Goal: Task Accomplishment & Management: Manage account settings

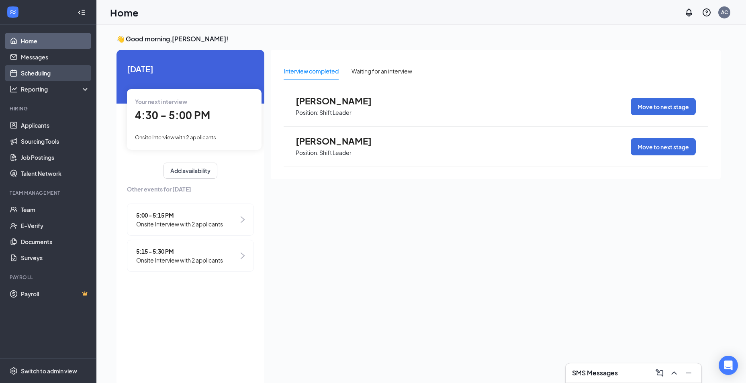
click at [44, 69] on link "Scheduling" at bounding box center [55, 73] width 69 height 16
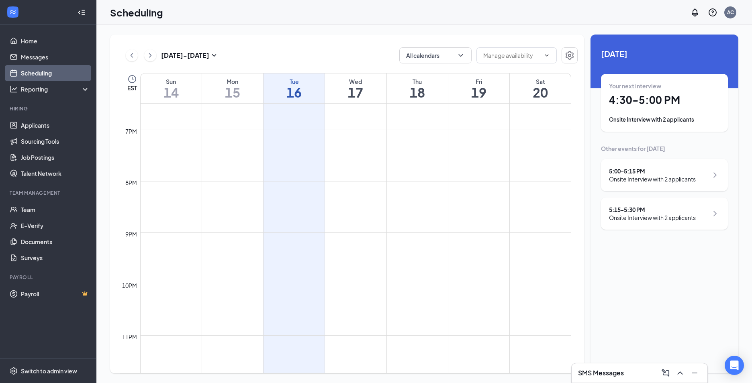
scroll to position [965, 0]
click at [149, 54] on icon "ChevronRight" at bounding box center [150, 56] width 8 height 10
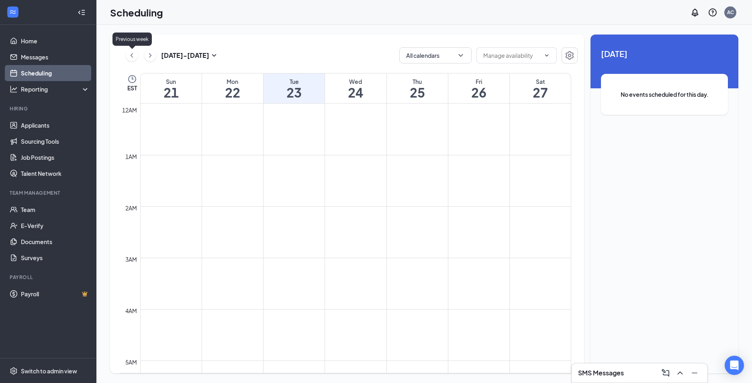
click at [134, 58] on icon "ChevronLeft" at bounding box center [132, 56] width 8 height 10
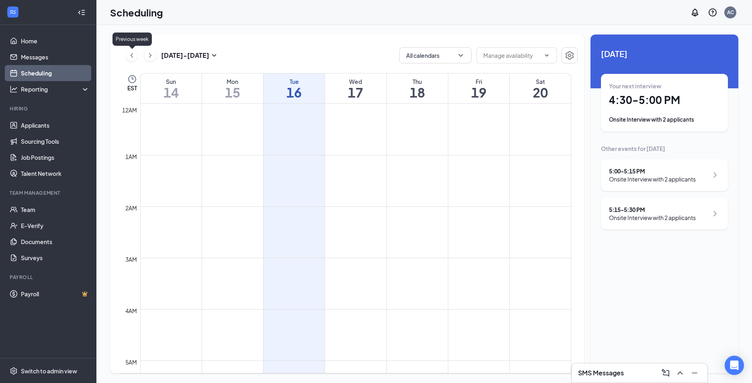
scroll to position [395, 0]
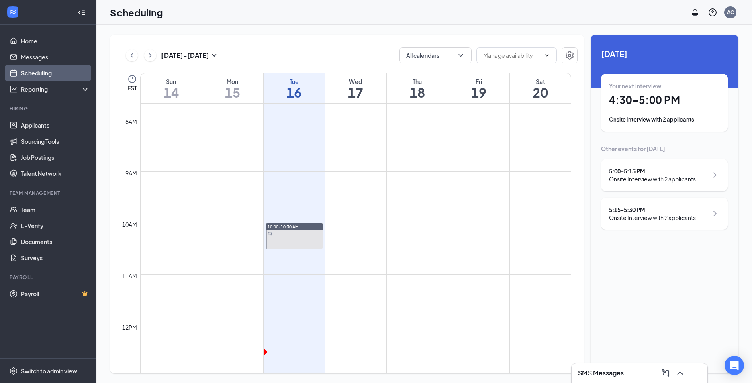
click at [630, 371] on div "SMS Messages" at bounding box center [639, 373] width 123 height 13
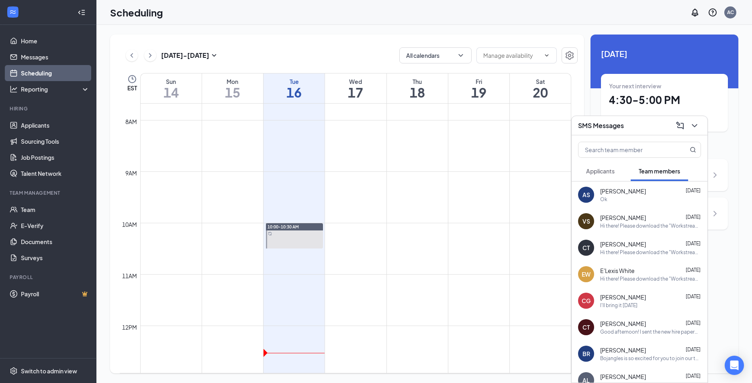
click at [130, 61] on button at bounding box center [132, 55] width 12 height 12
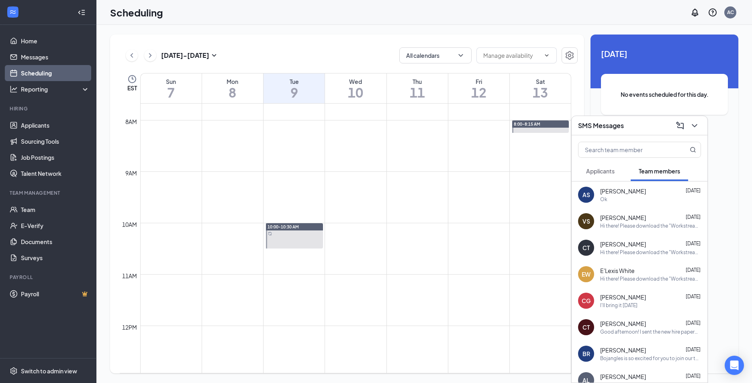
click at [526, 14] on div "Scheduling AC" at bounding box center [424, 12] width 656 height 25
click at [698, 125] on icon "ChevronDown" at bounding box center [695, 126] width 10 height 10
